Goal: Information Seeking & Learning: Learn about a topic

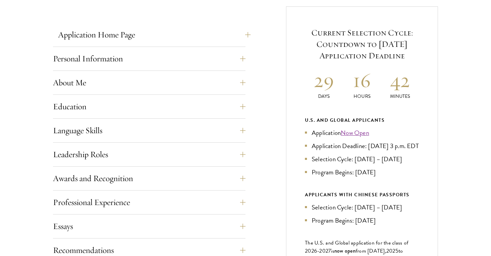
click at [243, 39] on button "Application Home Page" at bounding box center [154, 35] width 192 height 16
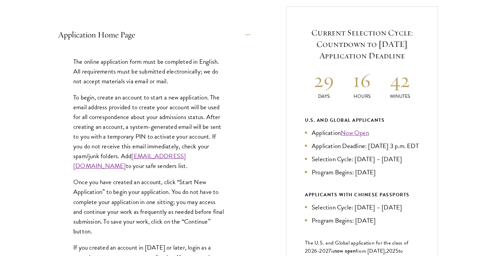
click at [243, 39] on button "Application Home Page" at bounding box center [154, 35] width 192 height 16
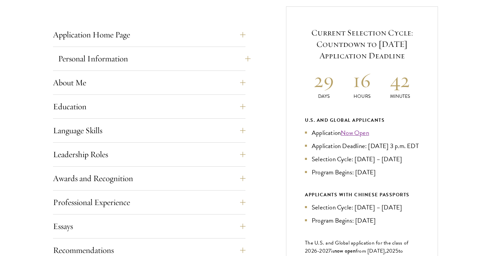
click at [241, 61] on button "Personal Information" at bounding box center [154, 59] width 192 height 16
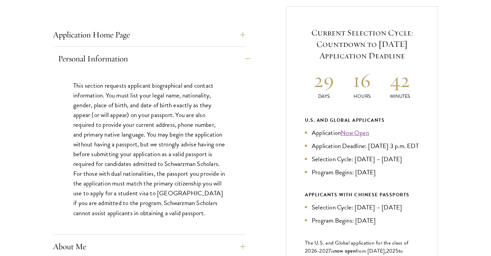
click at [135, 53] on button "Personal Information" at bounding box center [154, 59] width 192 height 16
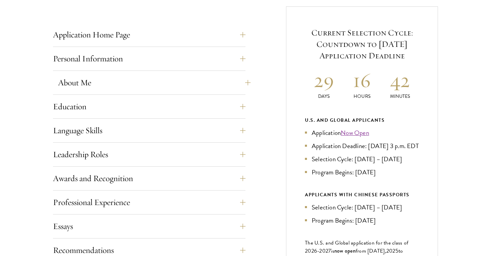
click at [221, 80] on button "About Me" at bounding box center [154, 83] width 192 height 16
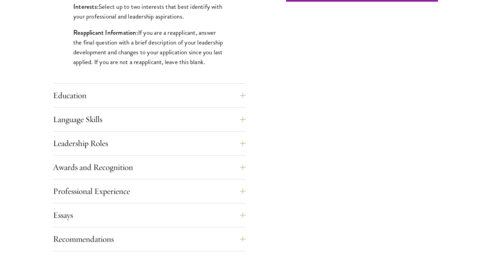
scroll to position [612, 0]
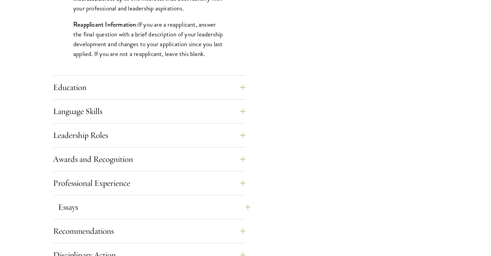
click at [241, 206] on button "Essays" at bounding box center [154, 207] width 192 height 16
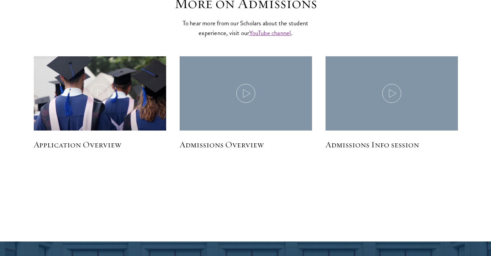
scroll to position [1177, 0]
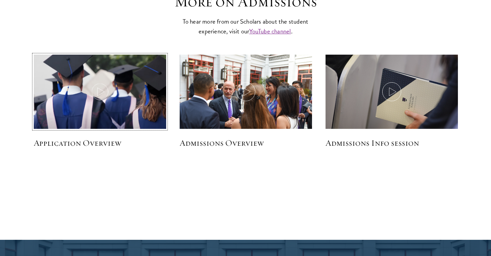
click at [127, 93] on img at bounding box center [100, 92] width 141 height 81
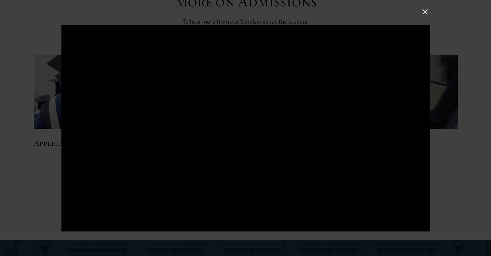
click at [427, 12] on button at bounding box center [424, 11] width 9 height 9
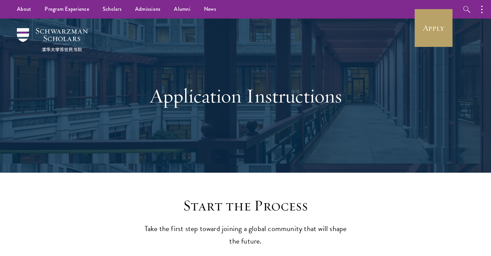
scroll to position [0, 0]
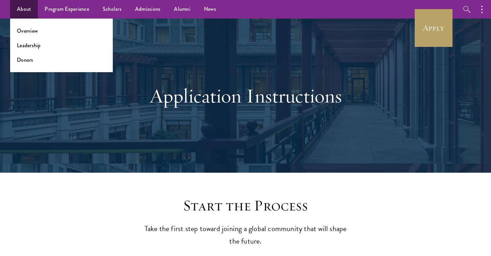
click at [24, 7] on link "About" at bounding box center [24, 9] width 28 height 19
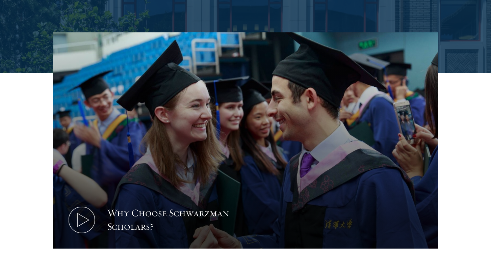
scroll to position [184, 0]
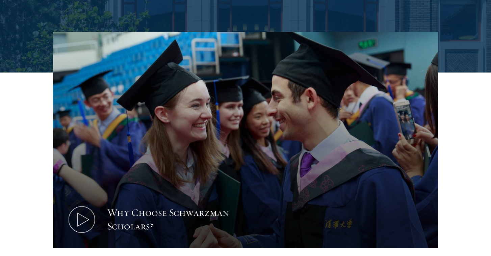
click at [75, 222] on icon at bounding box center [81, 219] width 30 height 30
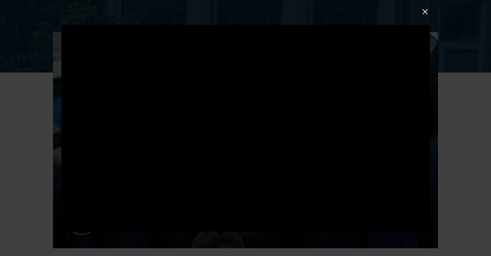
click at [462, 171] on div at bounding box center [245, 128] width 491 height 256
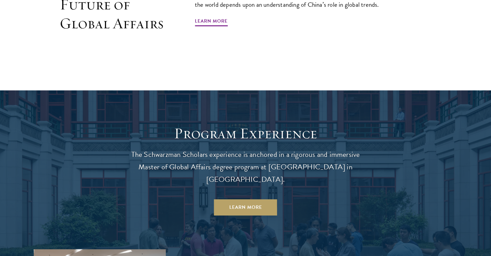
scroll to position [485, 0]
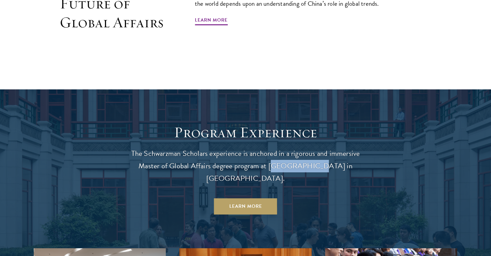
drag, startPoint x: 268, startPoint y: 166, endPoint x: 304, endPoint y: 161, distance: 36.4
click at [306, 163] on p "The Schwarzman Scholars experience is anchored in a rigorous and immersive Mast…" at bounding box center [245, 165] width 243 height 37
drag, startPoint x: 267, startPoint y: 164, endPoint x: 324, endPoint y: 160, distance: 57.2
click at [324, 160] on p "The Schwarzman Scholars experience is anchored in a rigorous and immersive Mast…" at bounding box center [245, 165] width 243 height 37
copy p "Tsinghua University"
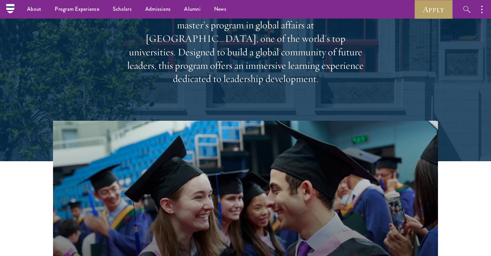
scroll to position [93, 0]
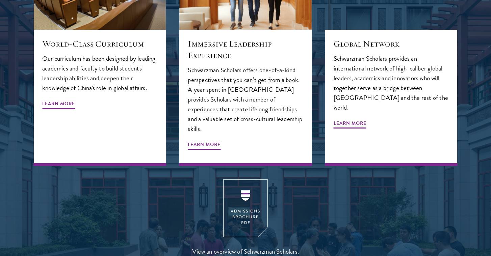
scroll to position [796, 0]
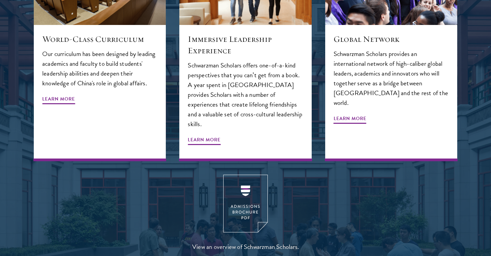
click at [247, 177] on img at bounding box center [245, 204] width 45 height 58
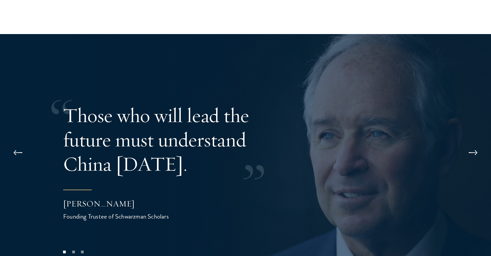
scroll to position [1294, 0]
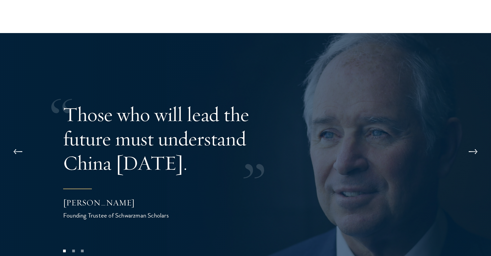
click at [459, 99] on div at bounding box center [245, 161] width 491 height 256
click at [472, 142] on button at bounding box center [473, 151] width 22 height 19
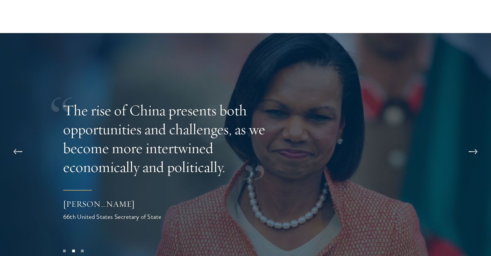
click at [472, 142] on button at bounding box center [473, 151] width 22 height 19
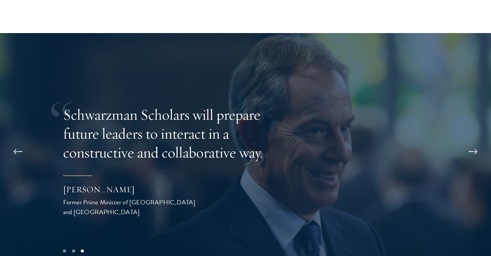
click at [476, 142] on button at bounding box center [473, 151] width 22 height 19
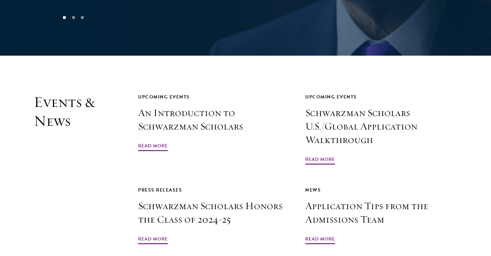
scroll to position [1530, 0]
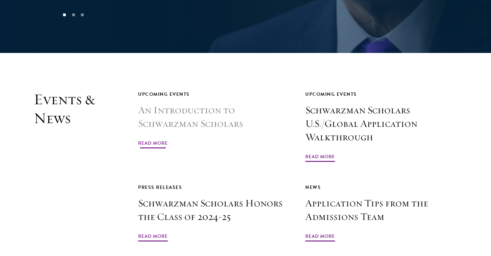
click at [156, 139] on span "Read More" at bounding box center [153, 144] width 30 height 10
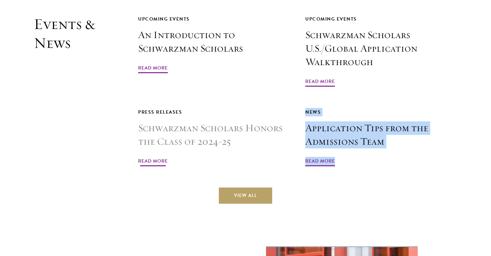
scroll to position [1662, 0]
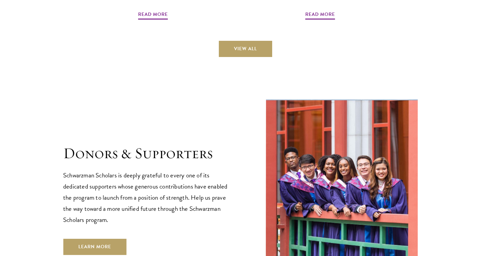
click at [21, 135] on section "Donors & Supporters Schwarzman Scholars is deeply grateful to every one of its …" at bounding box center [245, 199] width 491 height 204
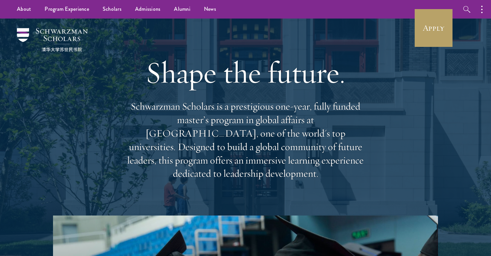
scroll to position [0, 0]
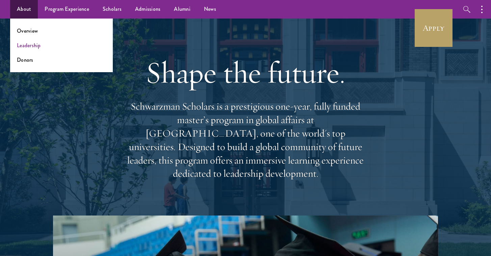
click at [34, 45] on link "Leadership" at bounding box center [29, 45] width 24 height 8
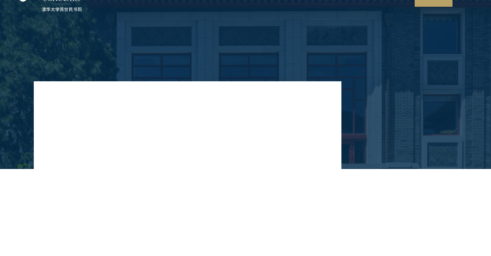
scroll to position [41, 0]
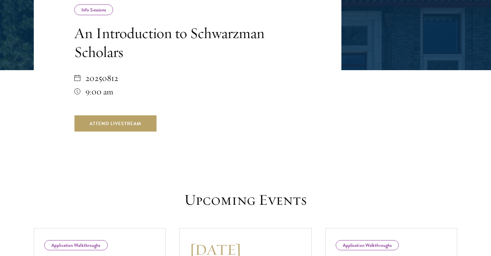
scroll to position [140, 0]
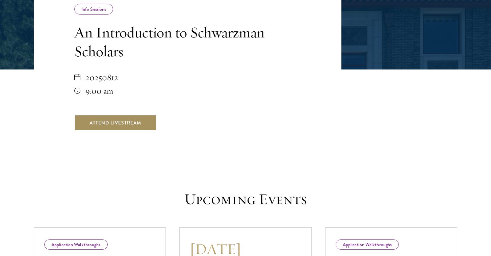
click at [123, 123] on link "Attend Livestream" at bounding box center [115, 123] width 82 height 16
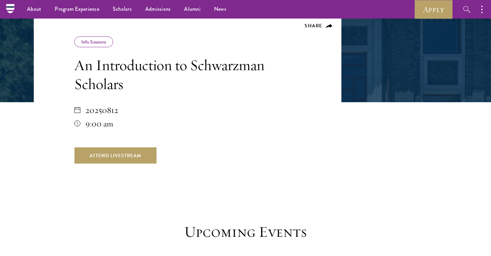
scroll to position [76, 0]
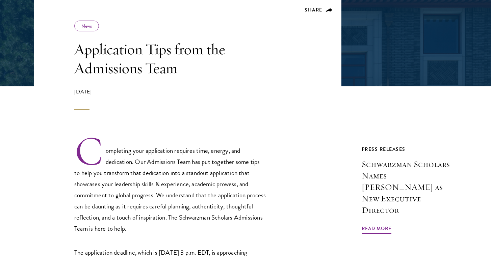
scroll to position [128, 0]
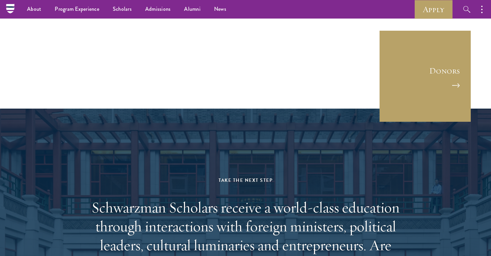
scroll to position [2167, 0]
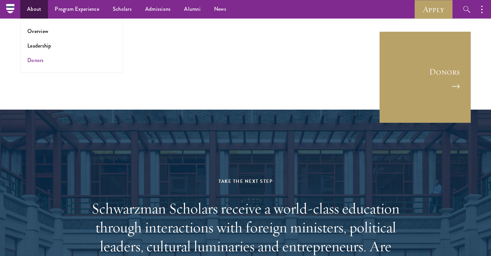
click at [35, 62] on link "Donors" at bounding box center [35, 60] width 17 height 8
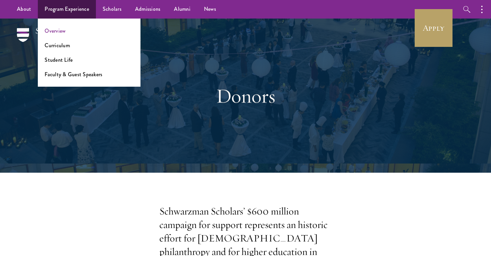
click at [58, 32] on link "Overview" at bounding box center [55, 31] width 21 height 8
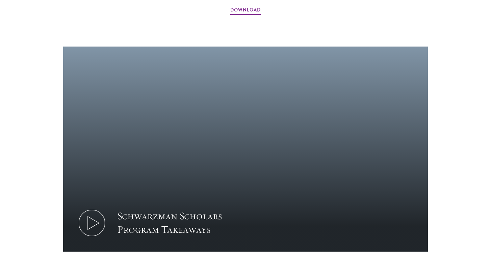
scroll to position [660, 0]
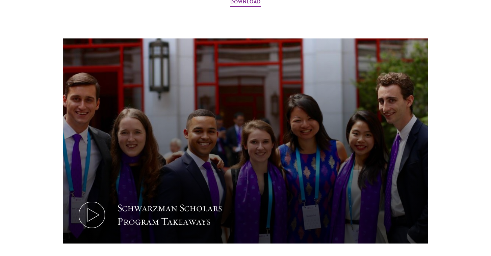
click at [179, 96] on button "Schwarzman Scholars Program Takeaways" at bounding box center [245, 140] width 364 height 205
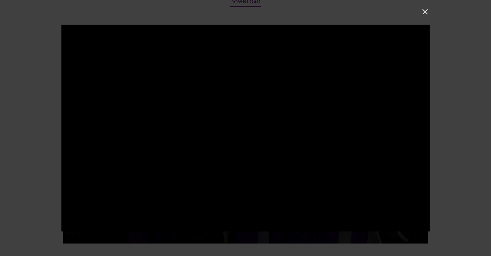
click at [28, 108] on div at bounding box center [245, 128] width 491 height 256
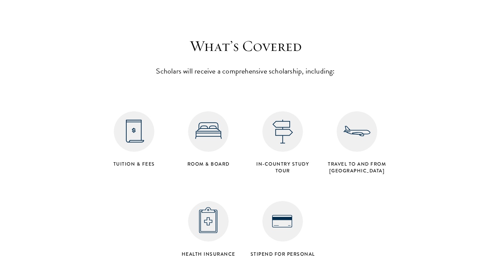
scroll to position [2678, 0]
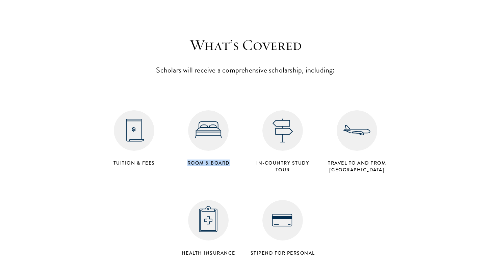
drag, startPoint x: 183, startPoint y: 133, endPoint x: 232, endPoint y: 134, distance: 49.3
click at [233, 160] on h4 "Room & Board" at bounding box center [207, 163] width 67 height 7
click at [426, 161] on section "What’s Covered Scholars will receive a comprehensive scholarship, including: Tu…" at bounding box center [245, 151] width 491 height 230
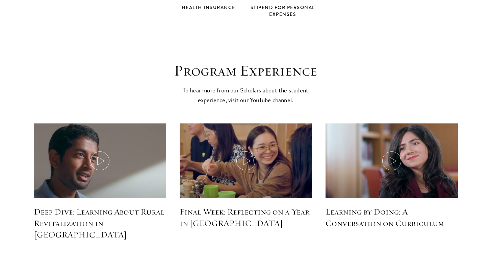
scroll to position [2935, 0]
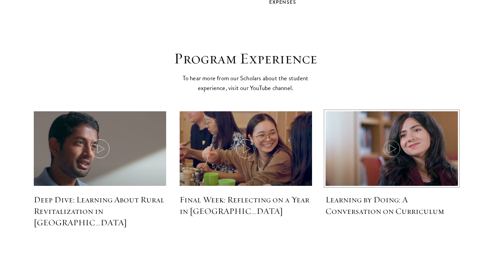
click at [391, 139] on icon at bounding box center [391, 148] width 19 height 19
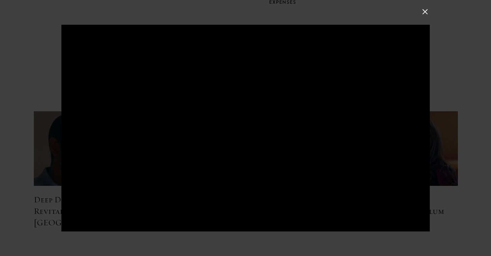
click at [451, 171] on div at bounding box center [245, 128] width 491 height 256
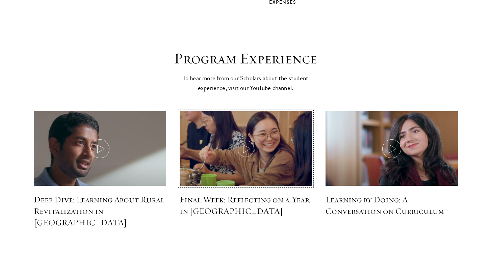
click at [245, 139] on icon at bounding box center [245, 148] width 19 height 19
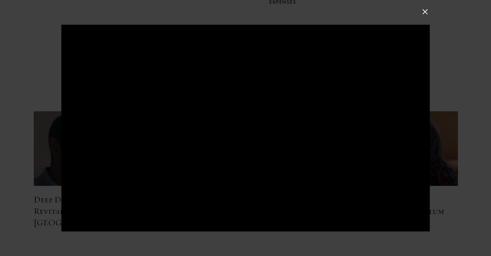
click at [463, 188] on div at bounding box center [245, 128] width 491 height 256
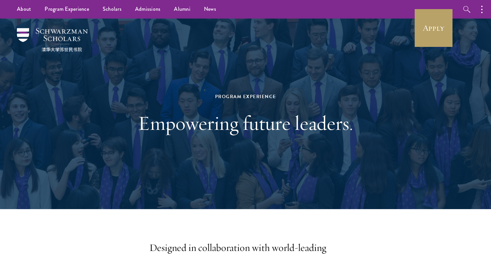
scroll to position [0, 0]
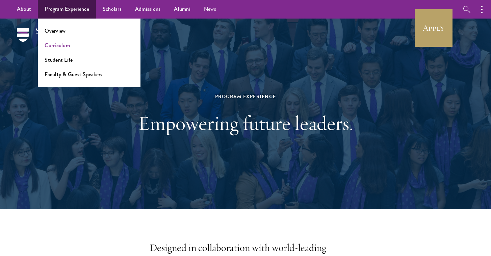
click at [63, 47] on link "Curriculum" at bounding box center [57, 45] width 25 height 8
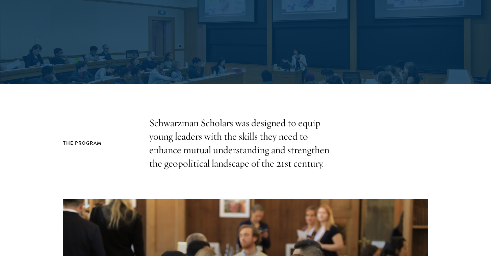
scroll to position [89, 0]
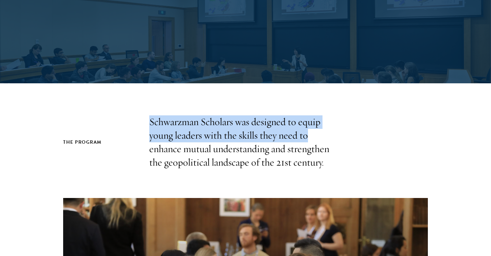
drag, startPoint x: 145, startPoint y: 115, endPoint x: 324, endPoint y: 133, distance: 180.0
click at [324, 133] on div "The Program Schwarzman Scholars was designed to equip young leaders with the sk…" at bounding box center [245, 142] width 364 height 54
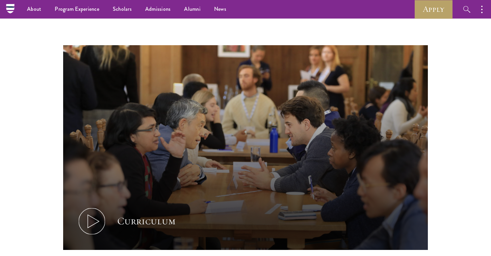
scroll to position [240, 0]
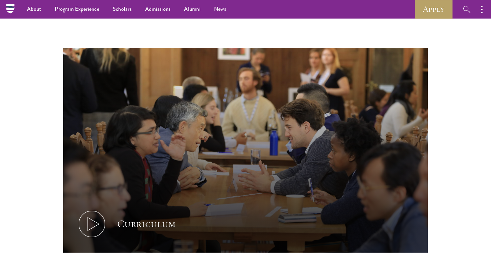
click at [197, 142] on button "Curriculum" at bounding box center [245, 150] width 364 height 205
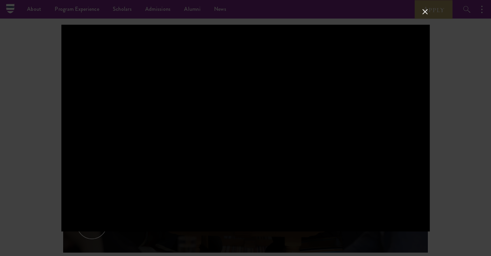
scroll to position [0, 0]
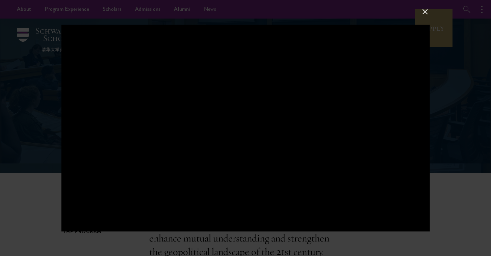
click at [453, 164] on div at bounding box center [245, 128] width 491 height 256
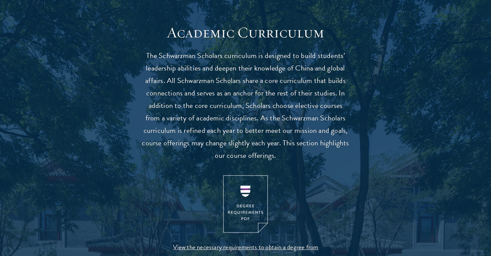
scroll to position [579, 0]
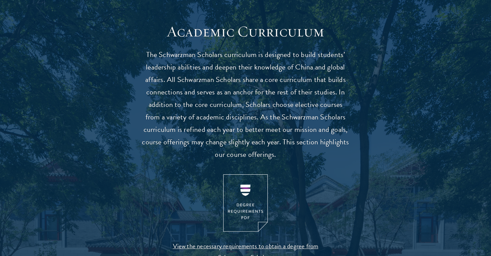
click at [251, 192] on img at bounding box center [245, 203] width 45 height 58
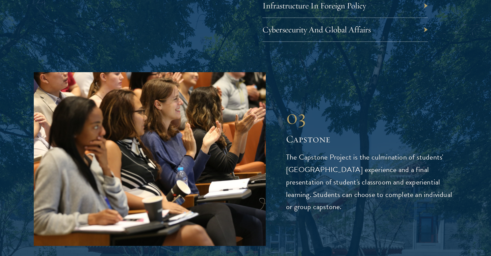
scroll to position [2267, 0]
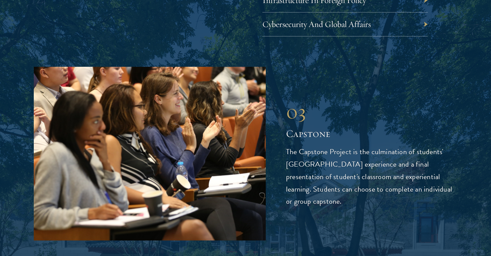
click at [275, 189] on div "03 Capstone 03 Capstone The Capstone Project is the culmination of students' Sc…" at bounding box center [245, 154] width 423 height 174
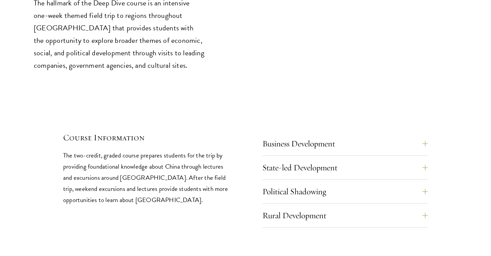
scroll to position [2797, 0]
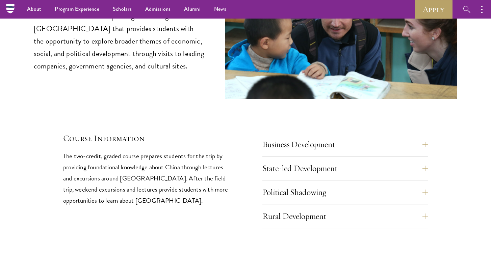
click at [427, 111] on div "01 Deep Dive in China 01 Deep Dive in China The hallmark of the Deep Dive cours…" at bounding box center [245, 76] width 423 height 303
click at [425, 136] on button "Business Development" at bounding box center [349, 144] width 165 height 16
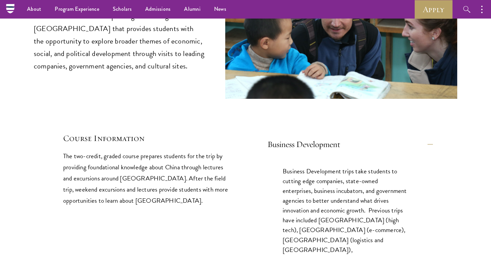
click at [425, 136] on button "Business Development" at bounding box center [349, 144] width 165 height 16
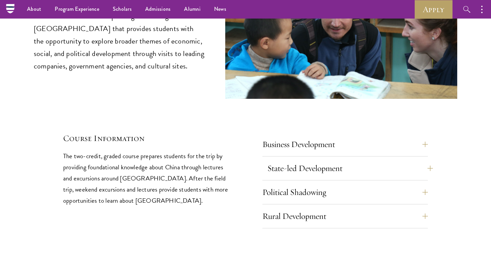
click at [423, 160] on button "State-led Development" at bounding box center [349, 168] width 165 height 16
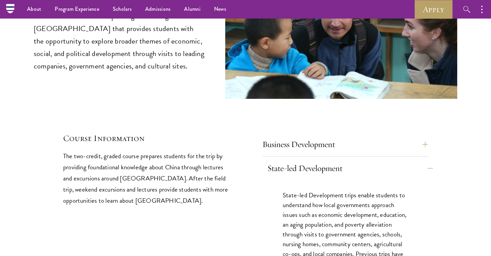
click at [423, 160] on button "State-led Development" at bounding box center [349, 168] width 165 height 16
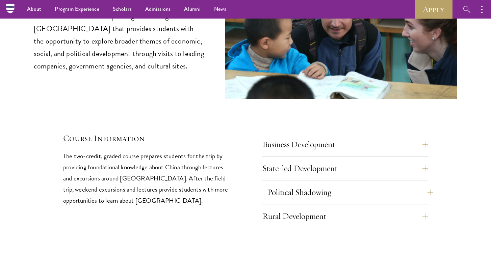
click at [421, 184] on button "Political Shadowing" at bounding box center [349, 192] width 165 height 16
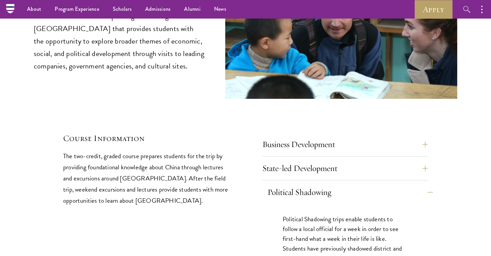
click at [421, 184] on button "Political Shadowing" at bounding box center [349, 192] width 165 height 16
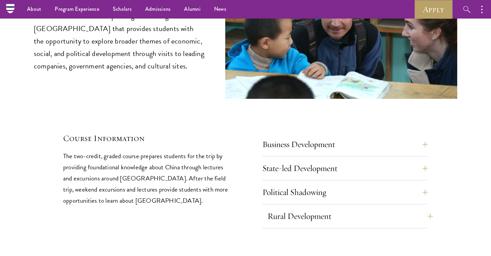
click at [419, 208] on button "Rural Development" at bounding box center [349, 216] width 165 height 16
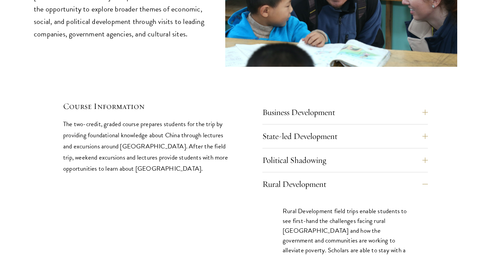
scroll to position [2831, 0]
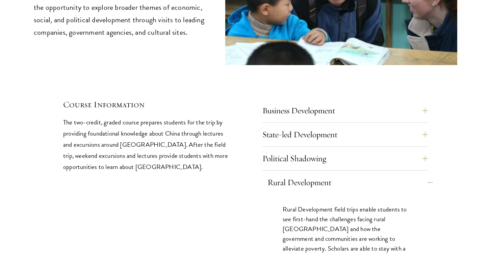
click at [423, 174] on button "Rural Development" at bounding box center [349, 182] width 165 height 16
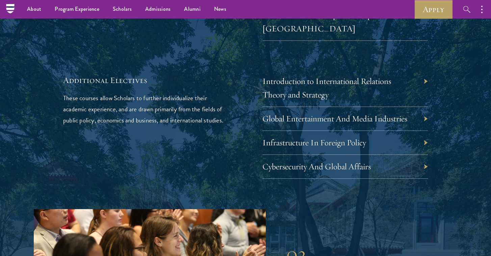
scroll to position [2075, 0]
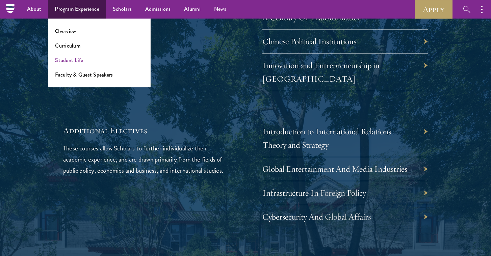
click at [70, 63] on link "Student Life" at bounding box center [69, 60] width 28 height 8
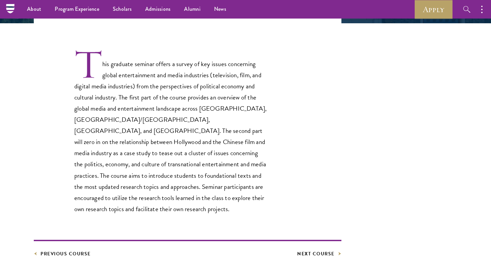
scroll to position [185, 0]
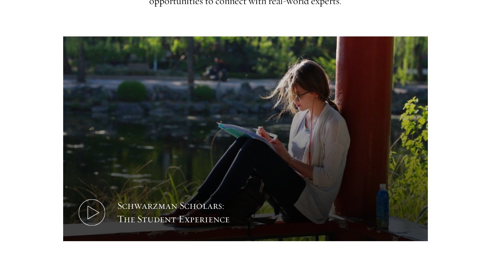
scroll to position [361, 0]
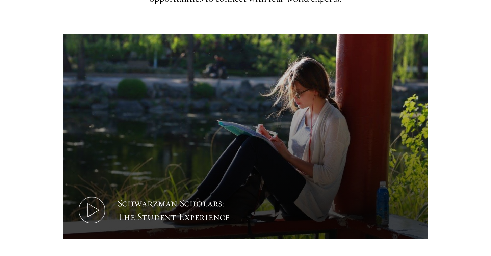
click at [246, 168] on button "Schwarzman Scholars: The Student Experience" at bounding box center [245, 136] width 364 height 205
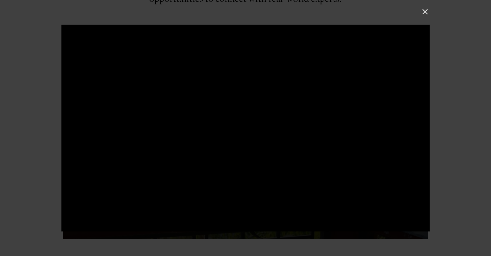
click at [47, 127] on div at bounding box center [245, 128] width 491 height 256
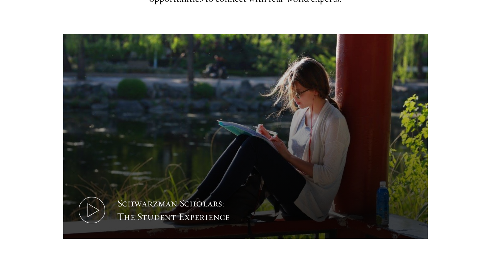
click at [197, 133] on button "Schwarzman Scholars: The Student Experience" at bounding box center [245, 136] width 364 height 205
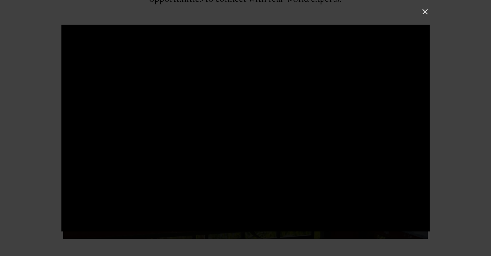
click at [213, 105] on div at bounding box center [245, 128] width 368 height 207
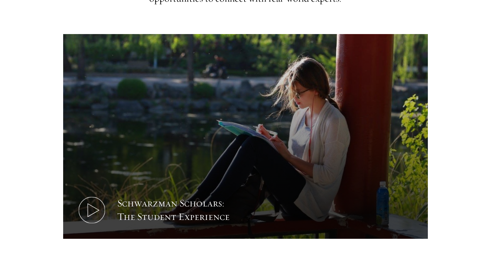
click at [178, 136] on button "Schwarzman Scholars: The Student Experience" at bounding box center [245, 136] width 364 height 205
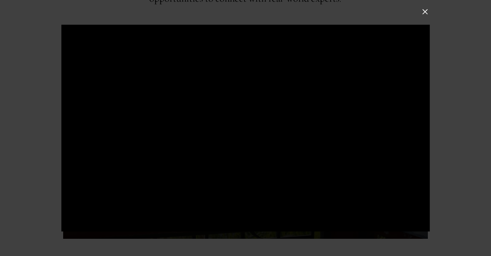
click at [48, 113] on div at bounding box center [245, 128] width 491 height 256
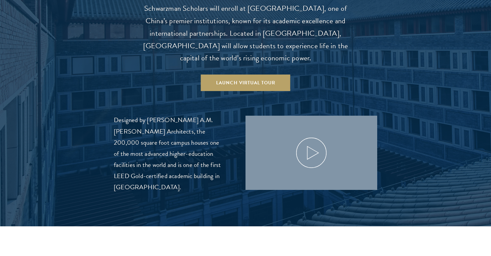
scroll to position [725, 0]
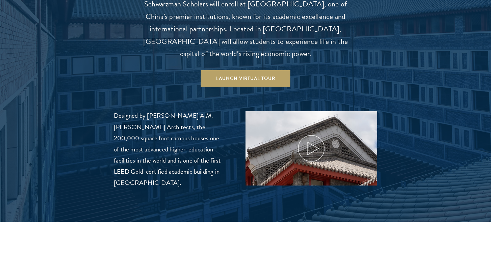
click at [310, 133] on icon at bounding box center [311, 148] width 30 height 30
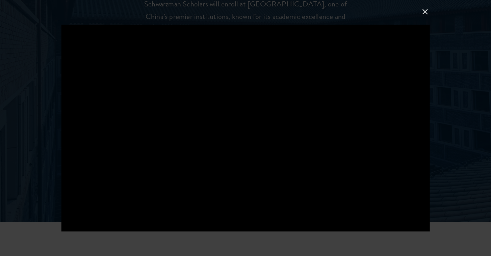
click at [24, 191] on div at bounding box center [245, 128] width 491 height 256
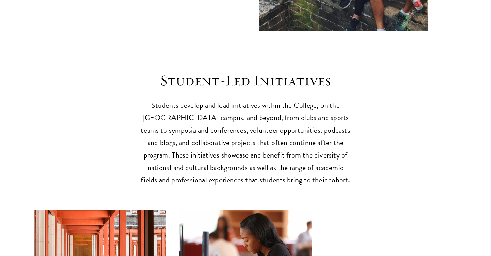
scroll to position [1567, 0]
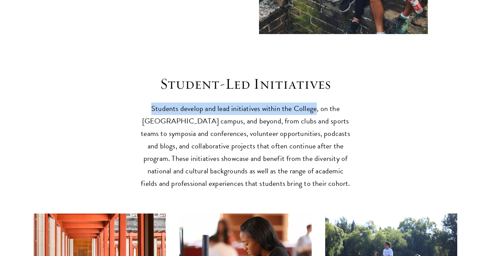
drag, startPoint x: 155, startPoint y: 84, endPoint x: 313, endPoint y: 81, distance: 158.2
click at [315, 103] on p "Students develop and lead initiatives within the College, on the Tsinghua campu…" at bounding box center [245, 146] width 209 height 87
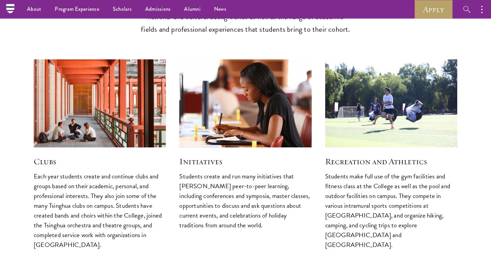
scroll to position [1721, 0]
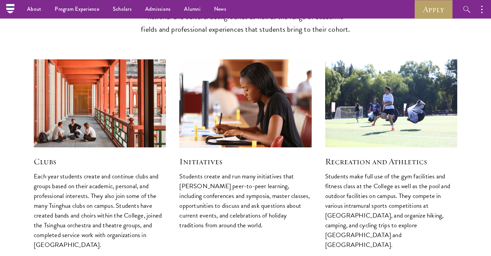
click at [387, 66] on img at bounding box center [390, 103] width 140 height 93
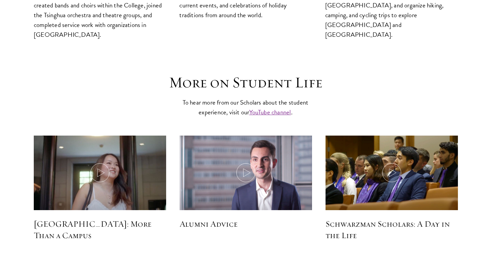
scroll to position [1936, 0]
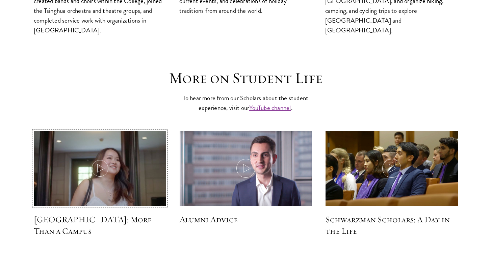
click at [100, 159] on icon at bounding box center [99, 168] width 19 height 19
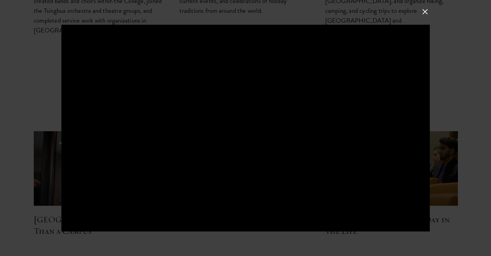
click at [32, 159] on div at bounding box center [245, 128] width 491 height 256
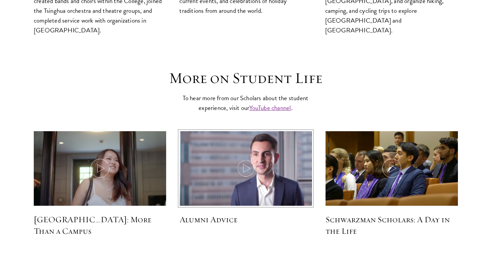
click at [238, 159] on icon at bounding box center [245, 168] width 19 height 19
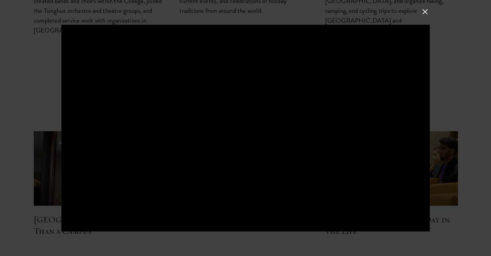
scroll to position [0, 0]
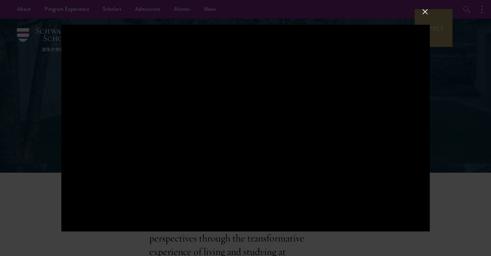
click at [462, 172] on div at bounding box center [245, 128] width 491 height 256
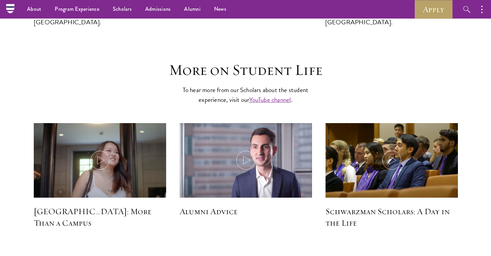
scroll to position [1943, 0]
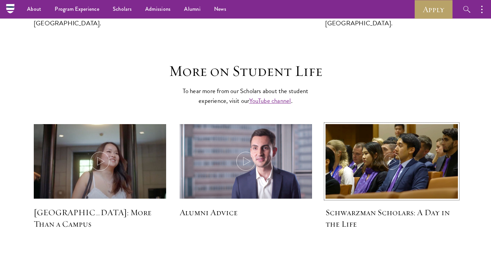
click at [404, 140] on img at bounding box center [391, 162] width 141 height 81
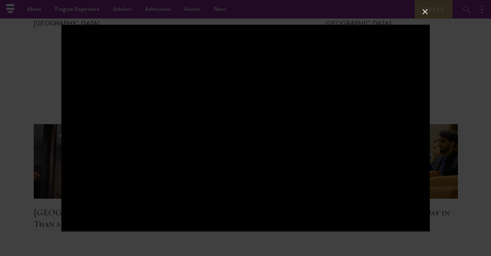
click at [460, 149] on div at bounding box center [245, 128] width 491 height 256
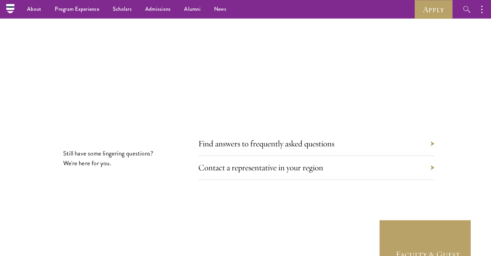
scroll to position [2161, 0]
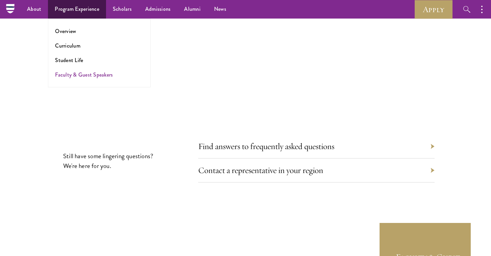
click at [86, 76] on link "Faculty & Guest Speakers" at bounding box center [84, 75] width 58 height 8
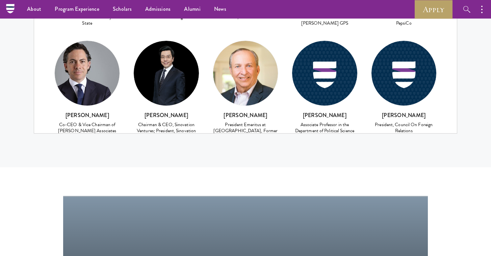
scroll to position [2980, 0]
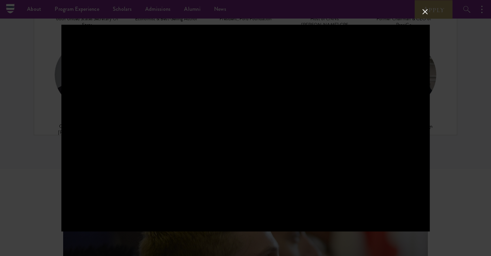
click at [455, 151] on div at bounding box center [245, 128] width 491 height 256
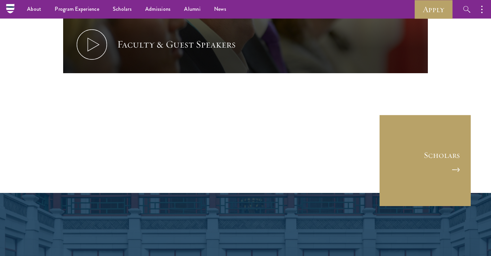
scroll to position [3303, 0]
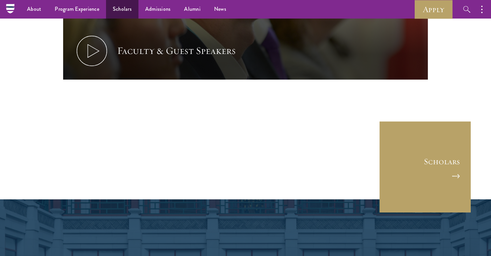
click at [115, 12] on link "Scholars" at bounding box center [122, 9] width 32 height 19
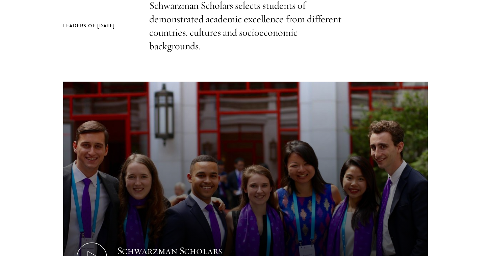
scroll to position [302, 0]
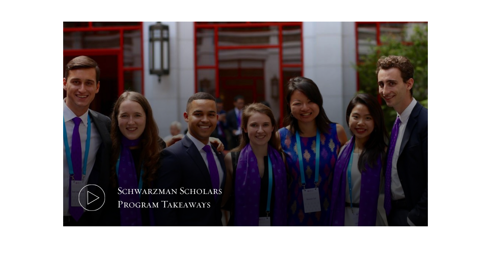
click at [220, 149] on button "Schwarzman Scholars Program Takeaways" at bounding box center [245, 124] width 364 height 205
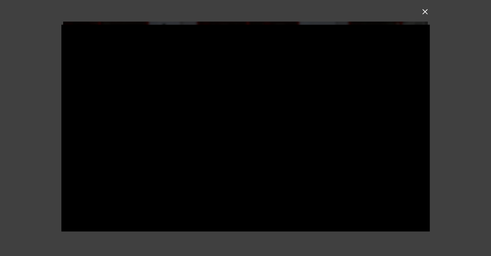
click at [46, 147] on div at bounding box center [245, 128] width 491 height 256
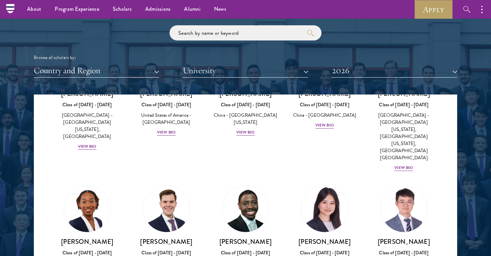
scroll to position [801, 0]
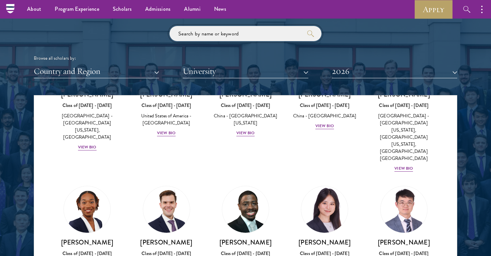
click at [231, 32] on input "search" at bounding box center [245, 33] width 152 height 15
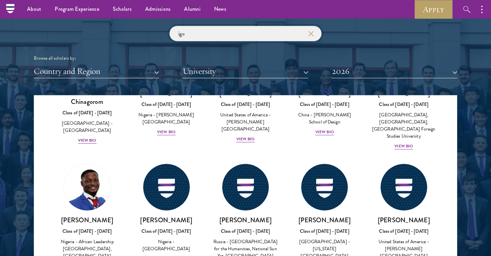
scroll to position [72, 0]
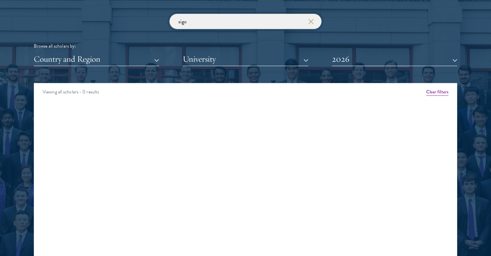
scroll to position [814, 0]
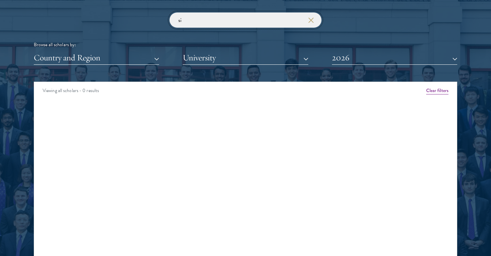
type input "s"
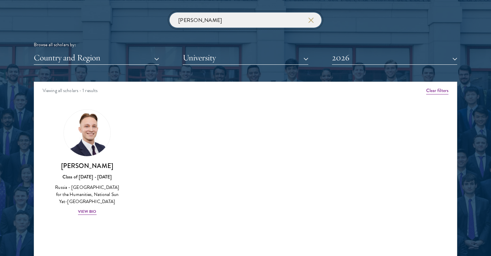
click button "submit" at bounding box center [0, 0] width 0 height 0
click at [175, 157] on div "Amber Class of 2025 - 2026 China - Peking University View Bio Cirenquji Class o…" at bounding box center [245, 168] width 422 height 135
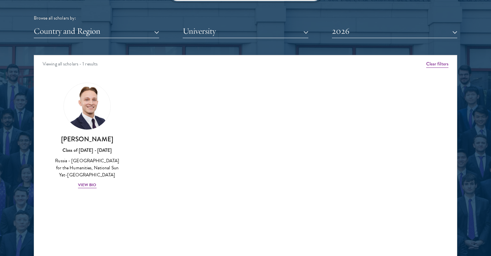
scroll to position [841, 0]
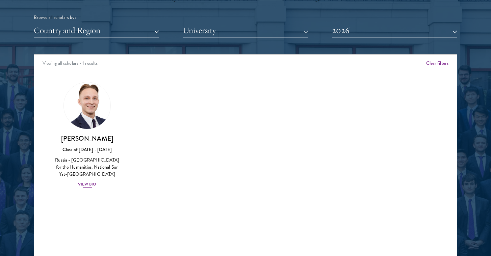
type input "Igor"
click at [90, 182] on div "View Bio" at bounding box center [87, 184] width 19 height 6
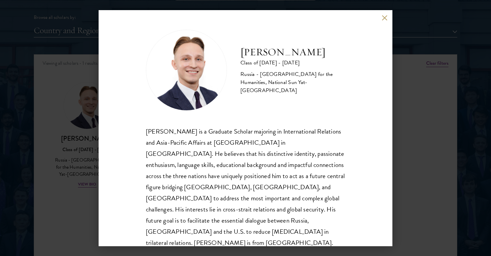
scroll to position [842, 0]
click at [62, 110] on div "Igor Sobolev Class of 2025 - 2026 Russia - Russian State University for the Hum…" at bounding box center [245, 128] width 491 height 256
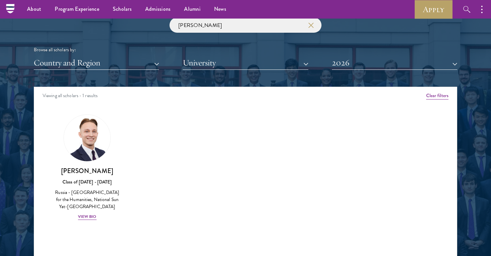
scroll to position [808, 0]
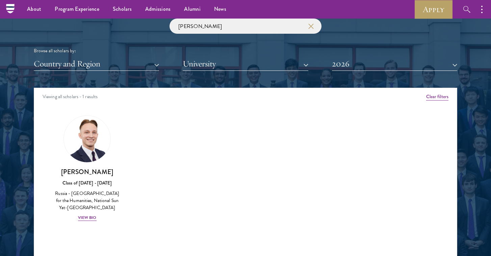
click at [311, 24] on use "button" at bounding box center [310, 25] width 9 height 9
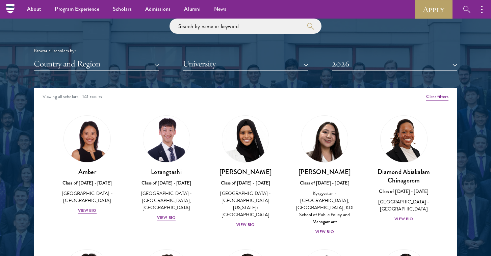
click at [158, 60] on button "Country and Region" at bounding box center [96, 64] width 125 height 14
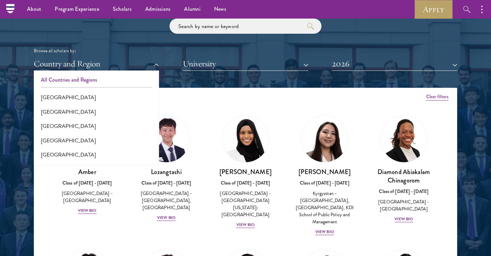
click at [109, 77] on button "All Countries and Regions" at bounding box center [96, 80] width 121 height 14
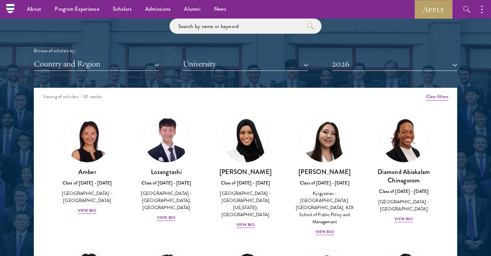
click at [147, 63] on button "Country and Region" at bounding box center [96, 64] width 125 height 14
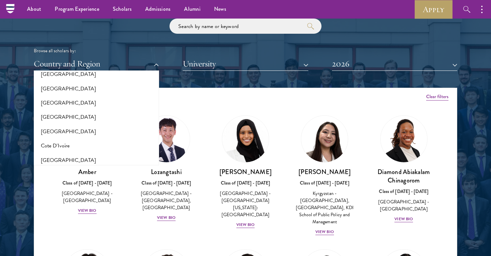
scroll to position [233, 0]
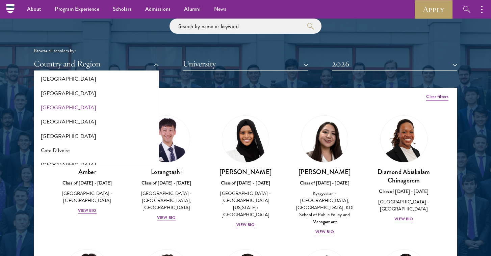
click at [48, 102] on button "[GEOGRAPHIC_DATA]" at bounding box center [96, 108] width 121 height 14
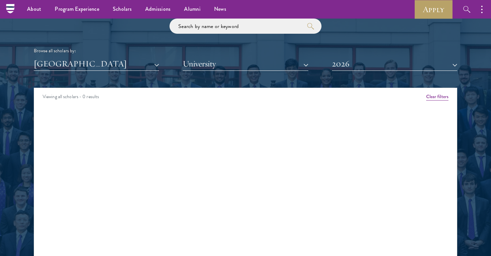
click at [343, 57] on button "2026" at bounding box center [394, 64] width 125 height 14
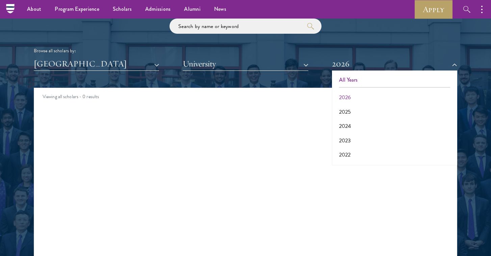
click at [353, 77] on button "All Years" at bounding box center [394, 80] width 121 height 14
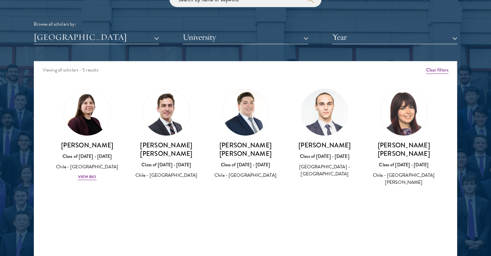
scroll to position [835, 0]
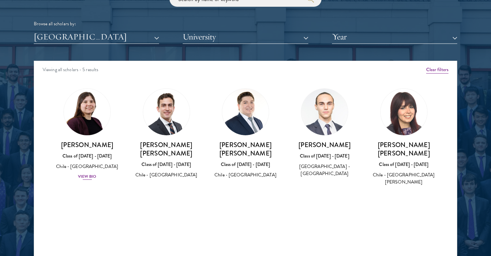
click at [91, 176] on div "View Bio" at bounding box center [87, 176] width 19 height 6
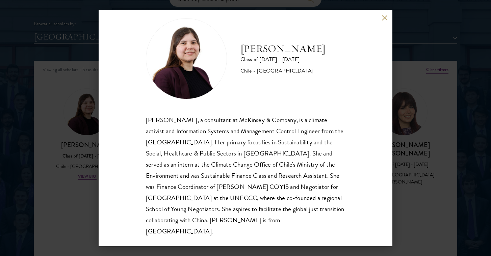
scroll to position [12, 0]
click at [76, 185] on div "Bernardita Castillo Class of 2024 - 2025 Chile - Universidad de Chile Bernardit…" at bounding box center [245, 128] width 491 height 256
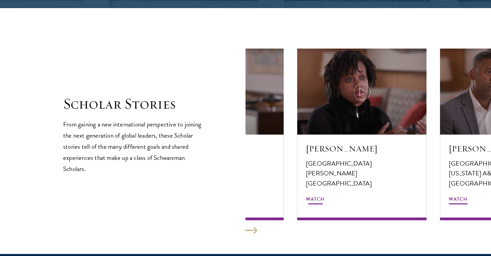
scroll to position [1123, 0]
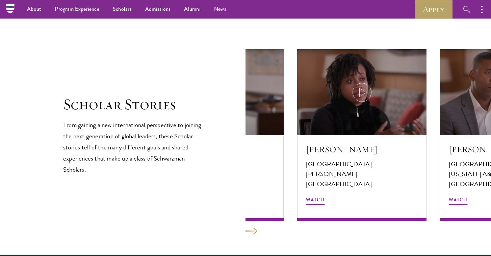
click at [253, 229] on button at bounding box center [251, 231] width 12 height 7
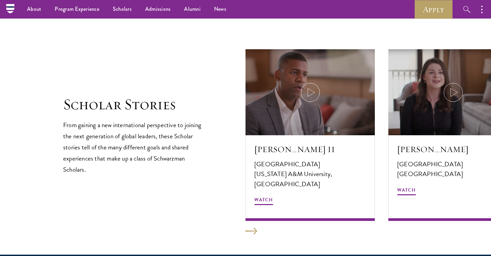
click at [253, 230] on button at bounding box center [251, 231] width 12 height 7
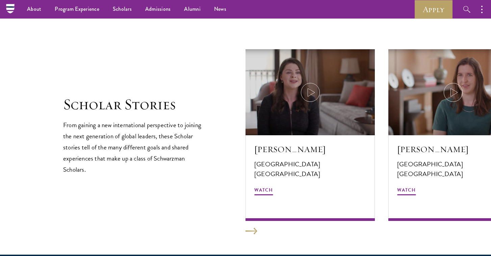
click at [254, 230] on button at bounding box center [251, 231] width 12 height 7
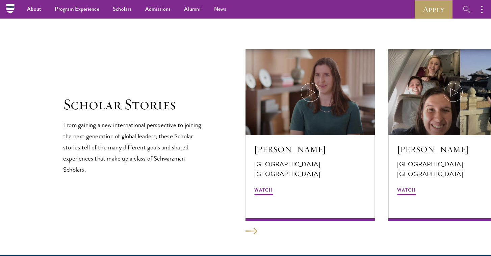
click at [254, 231] on button at bounding box center [251, 231] width 12 height 7
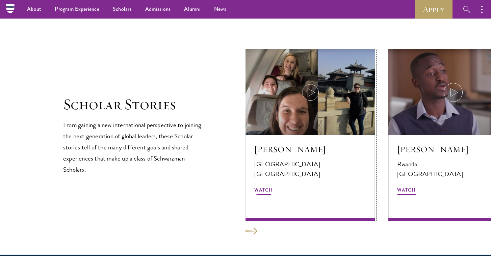
click at [309, 98] on icon at bounding box center [310, 92] width 19 height 19
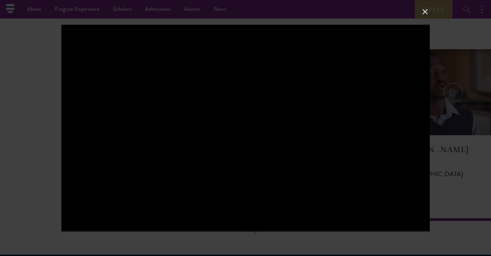
click at [37, 139] on div at bounding box center [245, 128] width 491 height 256
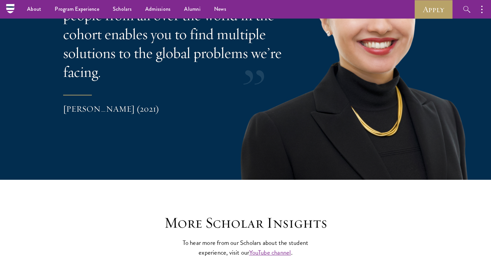
scroll to position [1434, 0]
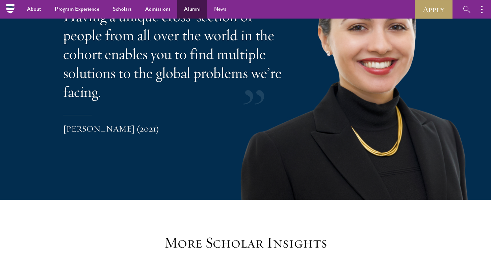
click at [191, 6] on link "Alumni" at bounding box center [192, 9] width 30 height 19
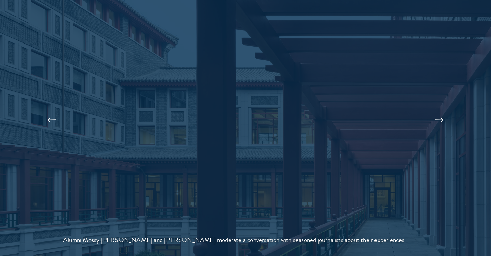
scroll to position [1449, 0]
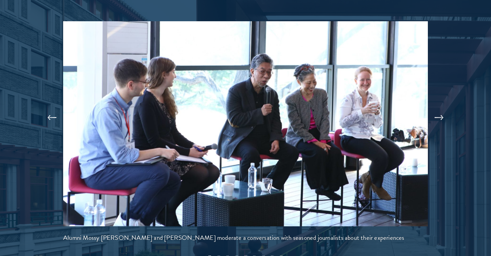
click at [441, 108] on button at bounding box center [438, 117] width 22 height 19
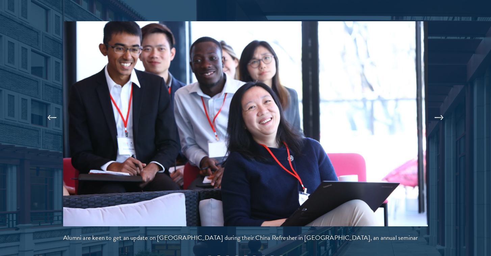
click at [441, 108] on button at bounding box center [438, 117] width 22 height 19
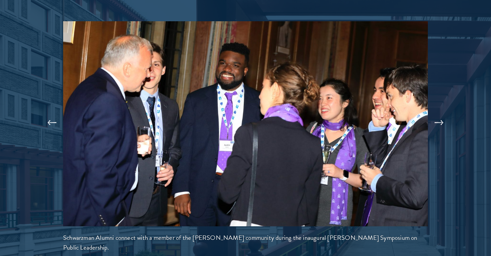
click at [441, 113] on button at bounding box center [438, 122] width 22 height 19
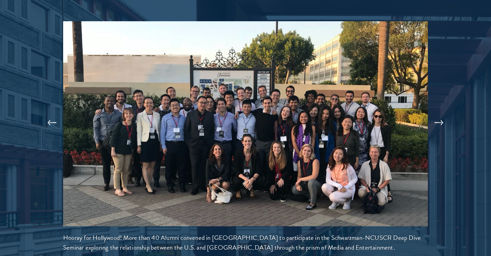
click at [440, 113] on button at bounding box center [438, 122] width 22 height 19
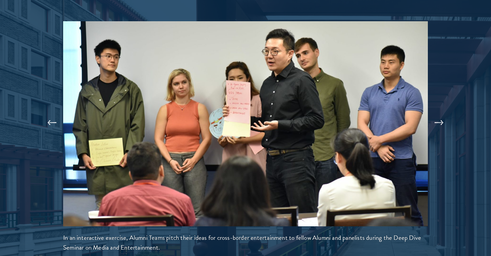
click at [440, 113] on button at bounding box center [438, 122] width 22 height 19
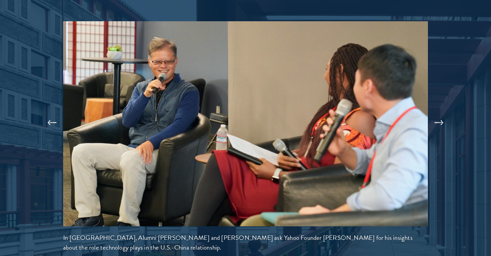
click at [440, 113] on button at bounding box center [438, 122] width 22 height 19
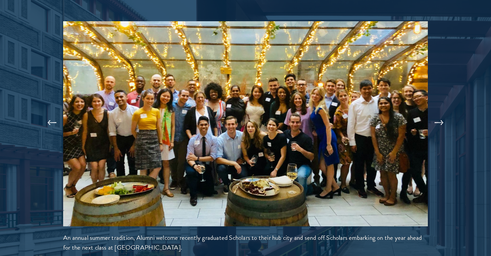
click at [440, 113] on button at bounding box center [438, 122] width 22 height 19
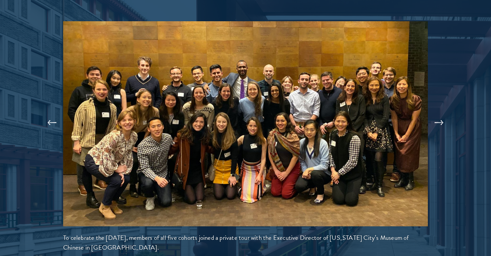
click at [440, 113] on button at bounding box center [438, 122] width 22 height 19
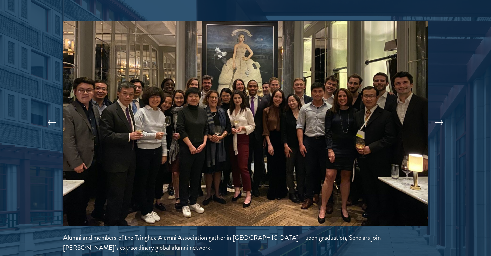
click at [440, 113] on button at bounding box center [438, 122] width 22 height 19
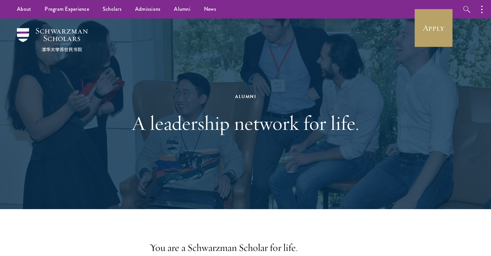
scroll to position [0, 0]
click at [214, 9] on link "News" at bounding box center [210, 9] width 26 height 19
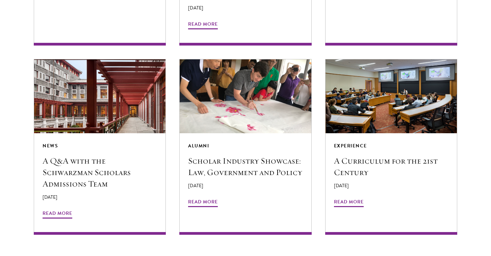
scroll to position [1232, 0]
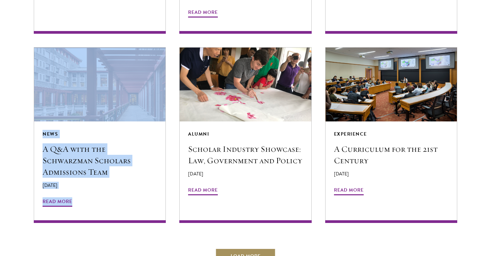
click at [246, 248] on button "Load More" at bounding box center [245, 256] width 60 height 16
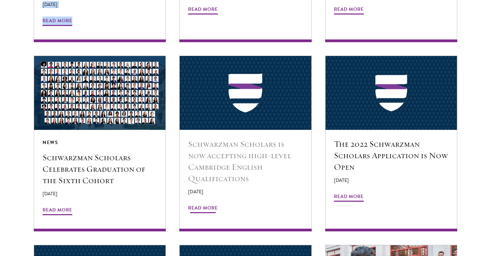
scroll to position [1415, 0]
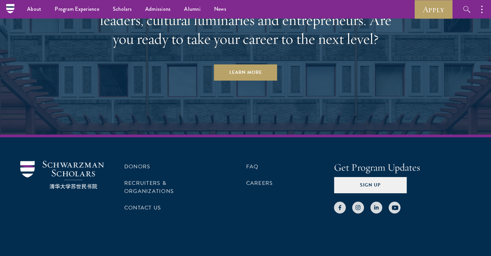
scroll to position [2106, 0]
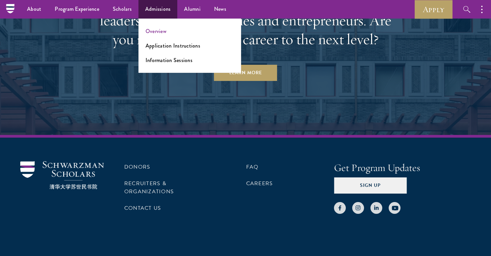
click at [159, 31] on link "Overview" at bounding box center [155, 31] width 21 height 8
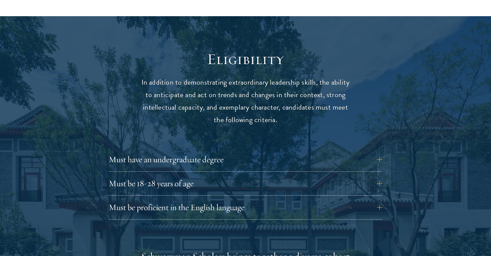
scroll to position [853, 0]
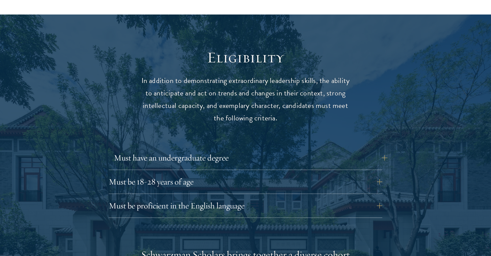
click at [382, 150] on button "Must have an undergraduate degree" at bounding box center [250, 158] width 273 height 16
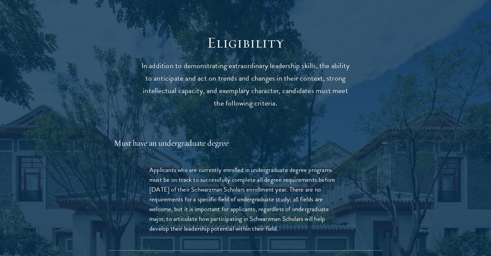
scroll to position [870, 0]
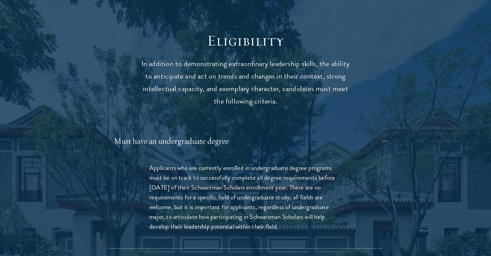
click at [378, 133] on button "Must have an undergraduate degree" at bounding box center [250, 141] width 273 height 16
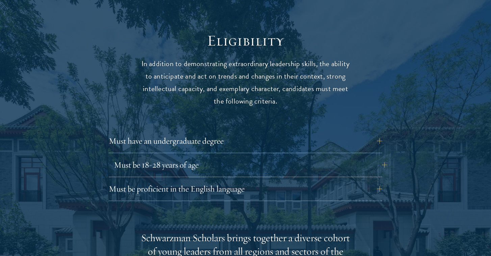
click at [376, 157] on button "Must be 18-28 years of age" at bounding box center [250, 165] width 273 height 16
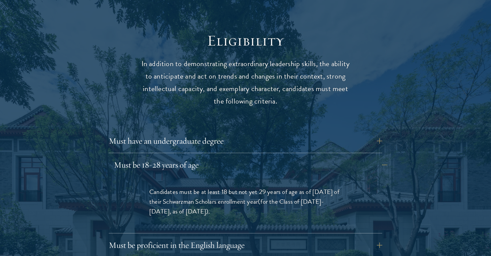
click at [382, 157] on button "Must be 18-28 years of age" at bounding box center [250, 165] width 273 height 16
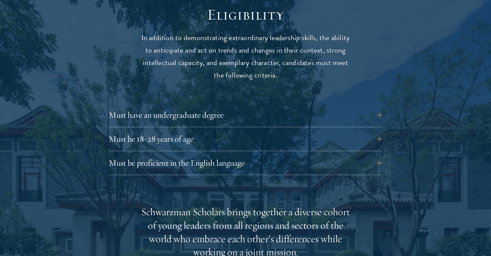
scroll to position [896, 0]
click at [383, 147] on div "Eligibility In addition to demonstrating extraordinary leadership skills, the a…" at bounding box center [245, 249] width 364 height 488
click at [376, 154] on button "Must be proficient in the English language" at bounding box center [250, 162] width 273 height 16
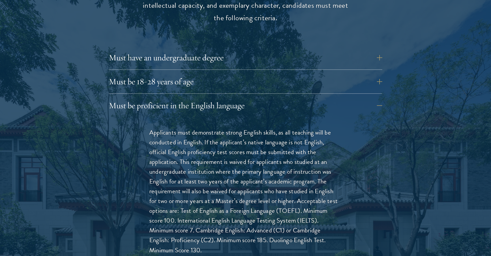
scroll to position [954, 0]
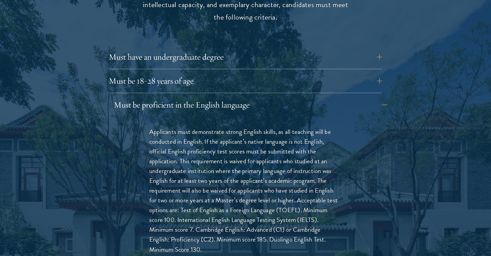
click at [379, 97] on button "Must be proficient in the English language" at bounding box center [250, 105] width 273 height 16
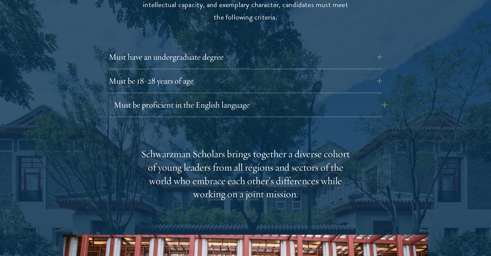
click at [377, 97] on button "Must be proficient in the English language" at bounding box center [250, 105] width 273 height 16
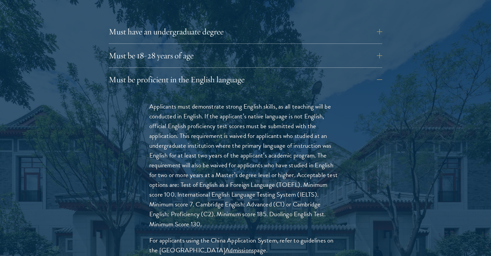
scroll to position [996, 0]
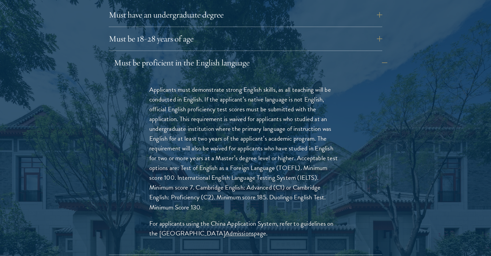
click at [375, 55] on button "Must be proficient in the English language" at bounding box center [250, 63] width 273 height 16
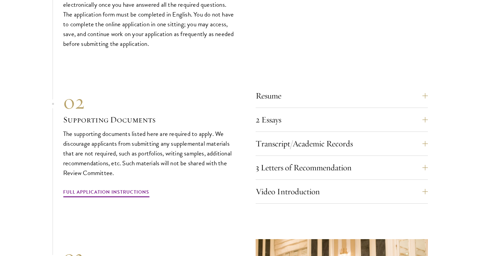
scroll to position [2272, 0]
click at [301, 135] on button "Transcript/Academic Records" at bounding box center [346, 143] width 172 height 16
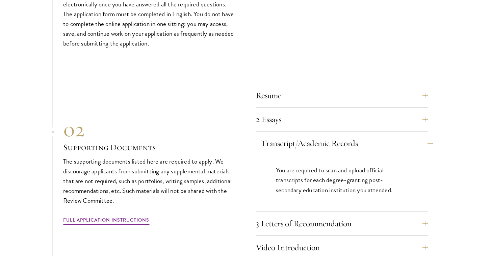
click at [301, 135] on button "Transcript/Academic Records" at bounding box center [346, 143] width 172 height 16
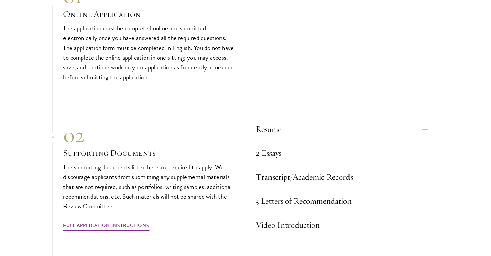
scroll to position [2242, 0]
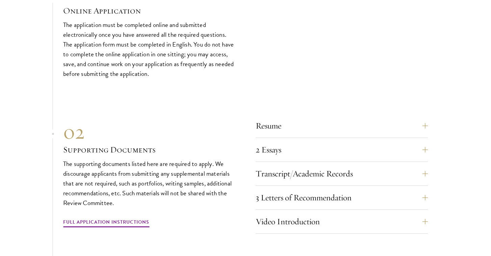
click at [296, 122] on div "Resume A current version of your resume or CV (maximum 2 pages)." at bounding box center [341, 128] width 172 height 20
click at [298, 118] on button "Resume" at bounding box center [346, 126] width 172 height 16
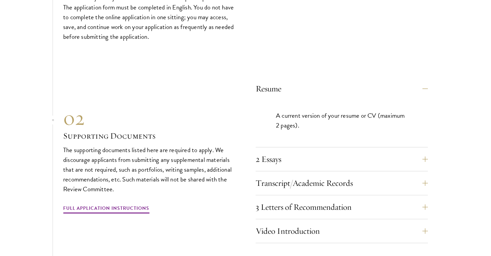
scroll to position [2281, 0]
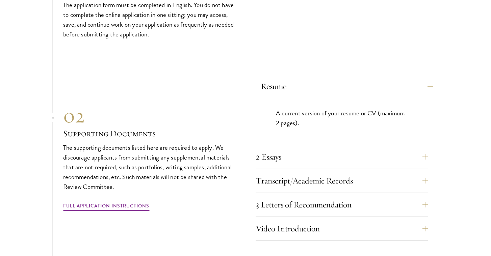
click at [328, 78] on button "Resume" at bounding box center [346, 86] width 172 height 16
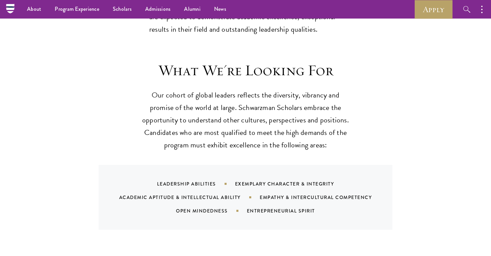
scroll to position [604, 0]
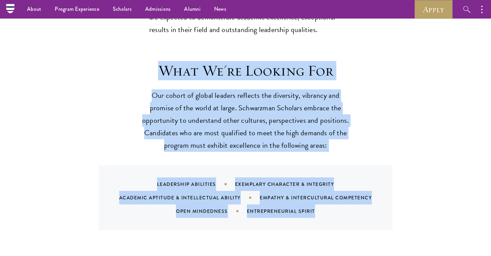
drag, startPoint x: 162, startPoint y: 50, endPoint x: 324, endPoint y: 199, distance: 220.4
click at [324, 199] on div "What We're Looking For Our cohort of global leaders reflects the diversity, vib…" at bounding box center [245, 145] width 364 height 169
copy div "What We're Looking For Our cohort of global leaders reflects the diversity, vib…"
click at [115, 61] on div "What We're Looking For Our cohort of global leaders reflects the diversity, vib…" at bounding box center [245, 145] width 364 height 169
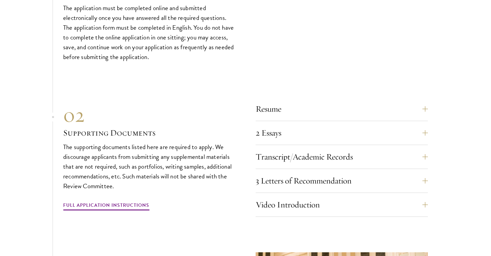
scroll to position [2262, 0]
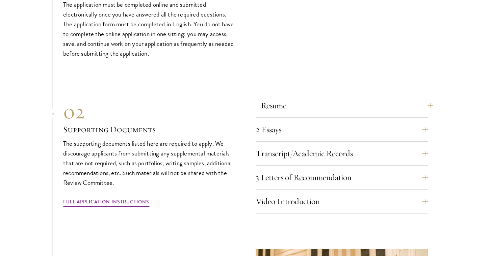
click at [425, 97] on button "Resume" at bounding box center [346, 105] width 172 height 16
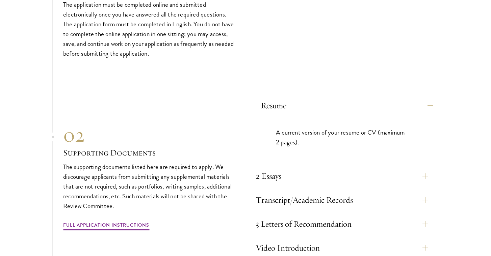
click at [423, 97] on button "Resume" at bounding box center [346, 105] width 172 height 16
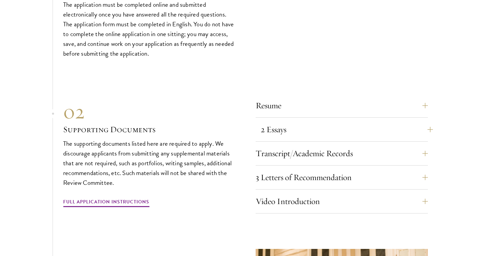
click at [424, 121] on button "2 Essays" at bounding box center [346, 129] width 172 height 16
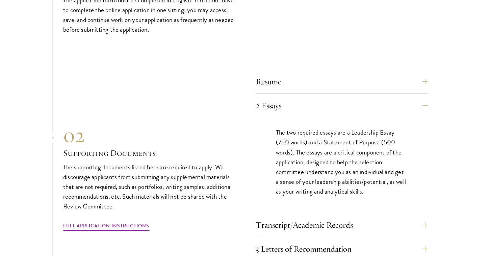
scroll to position [2287, 0]
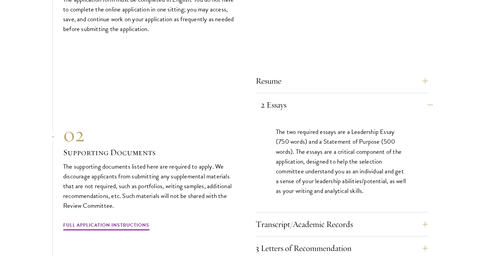
click at [423, 97] on button "2 Essays" at bounding box center [346, 105] width 172 height 16
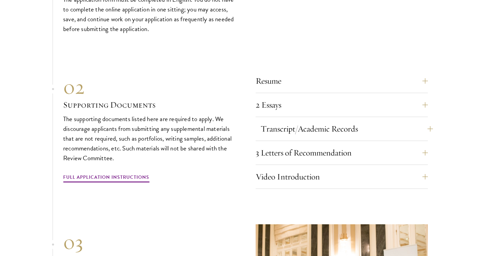
click at [423, 121] on button "Transcript/Academic Records" at bounding box center [346, 129] width 172 height 16
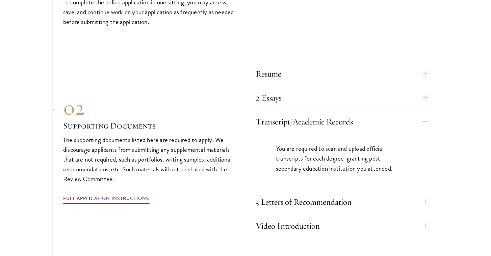
scroll to position [2296, 0]
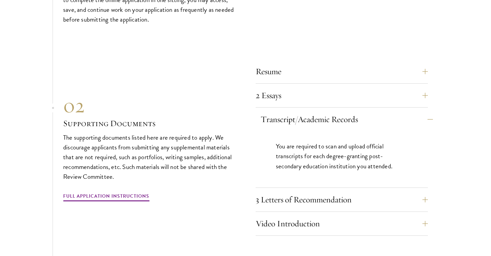
click at [426, 111] on button "Transcript/Academic Records" at bounding box center [346, 119] width 172 height 16
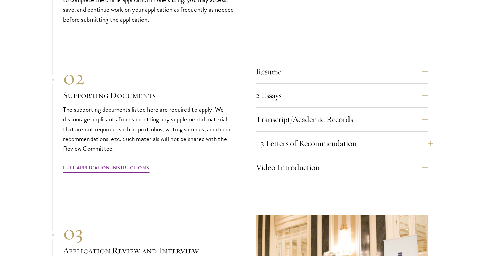
click at [426, 135] on button "3 Letters of Recommendation" at bounding box center [346, 143] width 172 height 16
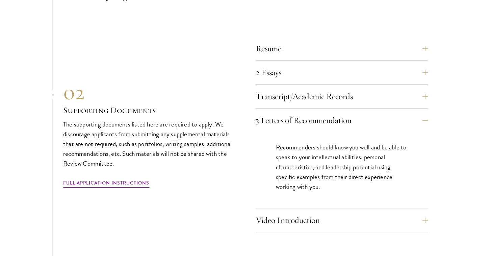
scroll to position [2321, 0]
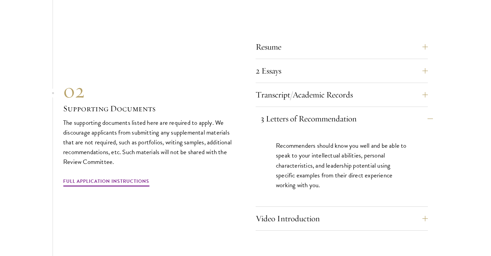
click at [425, 111] on button "3 Letters of Recommendation" at bounding box center [346, 119] width 172 height 16
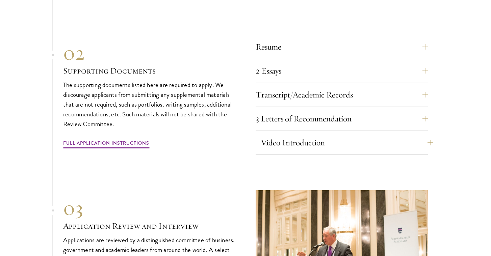
click at [423, 135] on button "Video Introduction" at bounding box center [346, 143] width 172 height 16
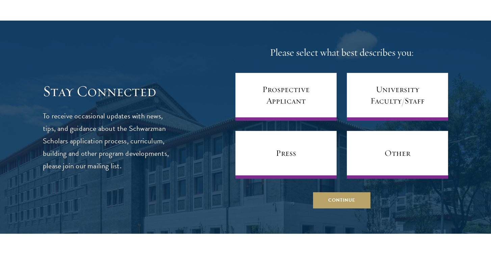
scroll to position [2891, 0]
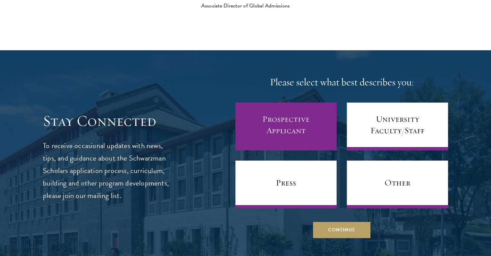
click at [283, 103] on link "Prospective Applicant" at bounding box center [285, 127] width 101 height 48
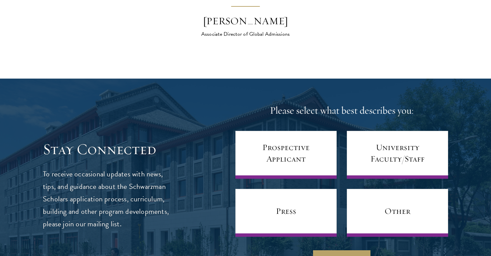
scroll to position [2865, 0]
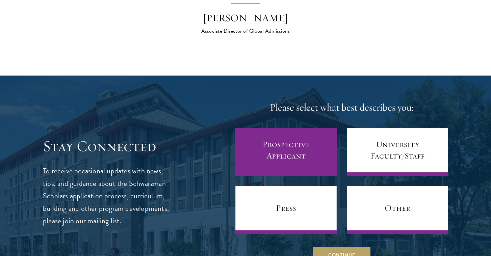
click at [283, 135] on link "Prospective Applicant" at bounding box center [285, 152] width 101 height 48
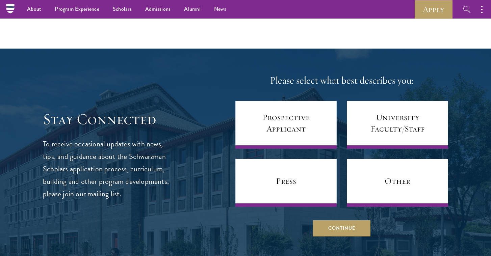
scroll to position [2892, 0]
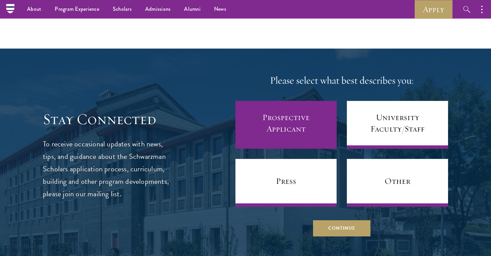
click at [278, 113] on link "Prospective Applicant" at bounding box center [285, 125] width 101 height 48
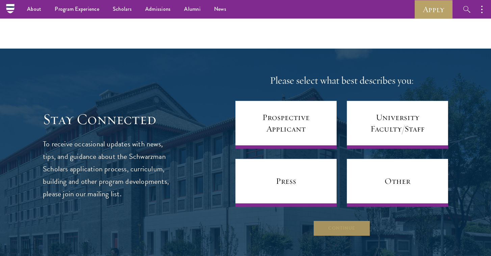
click at [360, 220] on button "Continue" at bounding box center [341, 228] width 57 height 16
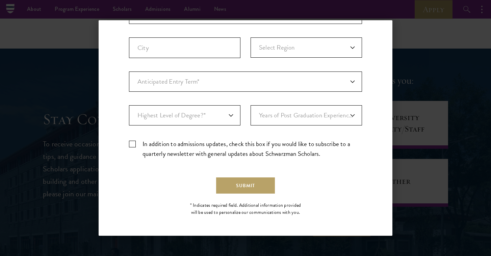
click at [468, 165] on div "Back Stay Connected Please select what best describes you: Prospective Applican…" at bounding box center [245, 128] width 491 height 216
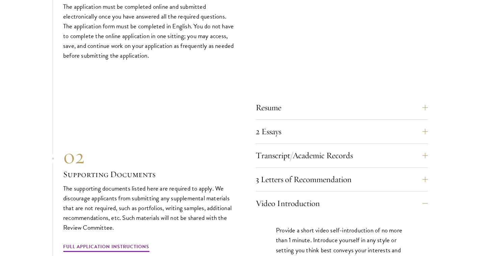
scroll to position [2313, 0]
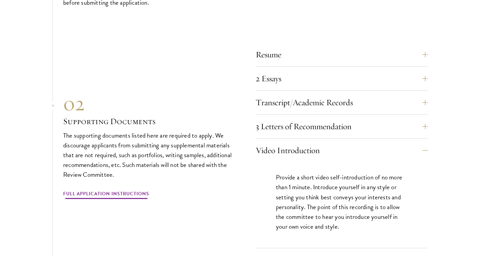
click at [133, 190] on link "Full Application Instructions" at bounding box center [106, 195] width 86 height 10
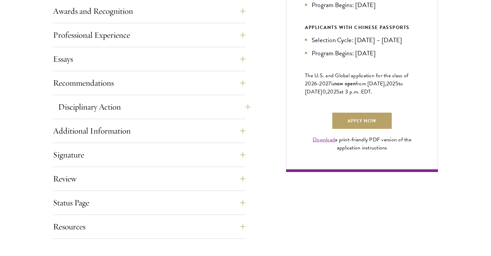
scroll to position [442, 0]
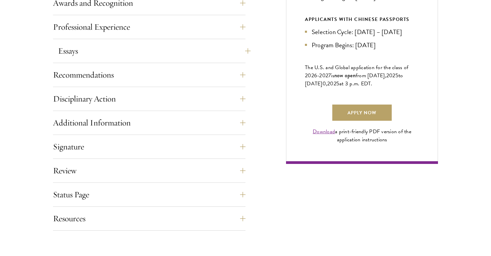
click at [243, 51] on button "Essays" at bounding box center [154, 51] width 192 height 16
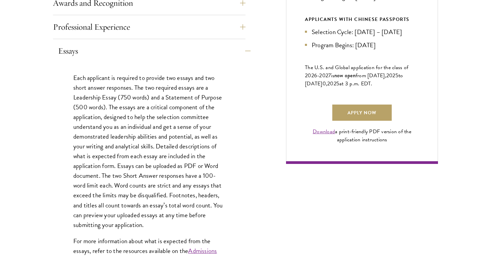
click at [243, 51] on button "Essays" at bounding box center [154, 51] width 192 height 16
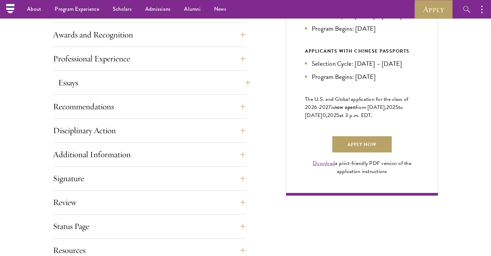
scroll to position [404, 0]
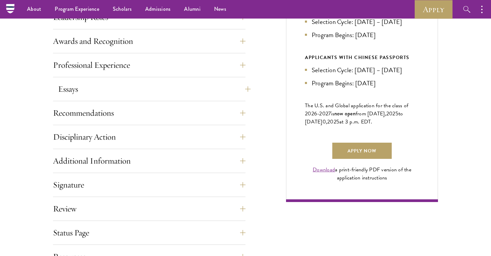
click at [242, 86] on button "Essays" at bounding box center [154, 89] width 192 height 16
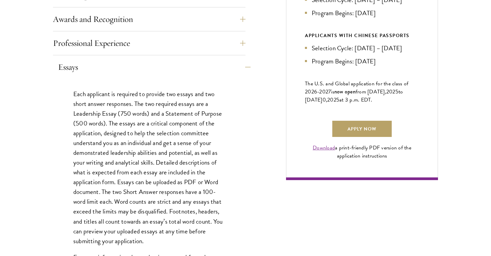
scroll to position [429, 0]
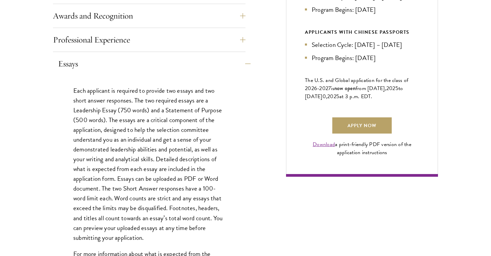
click at [241, 66] on button "Essays" at bounding box center [154, 64] width 192 height 16
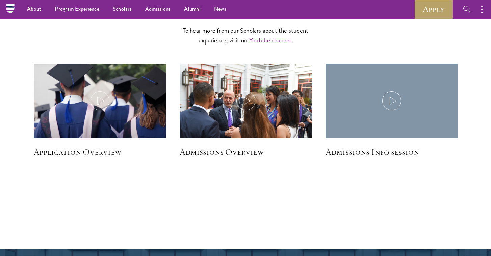
scroll to position [948, 0]
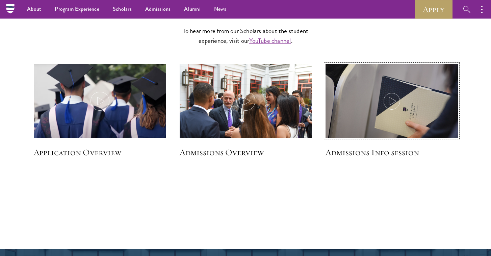
click at [391, 104] on icon at bounding box center [391, 101] width 19 height 19
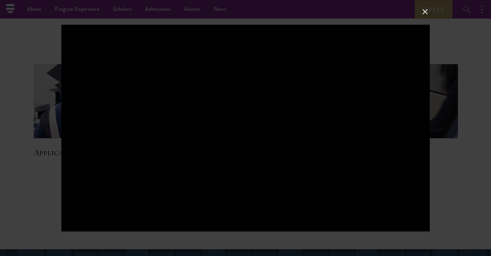
click at [450, 196] on div at bounding box center [245, 128] width 491 height 256
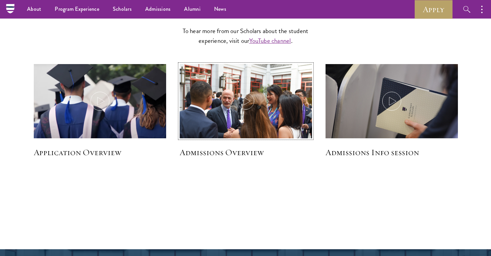
click at [250, 100] on icon at bounding box center [245, 101] width 19 height 19
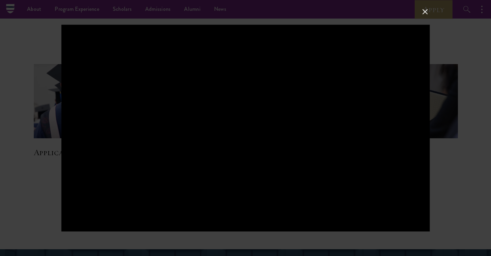
click at [16, 157] on div at bounding box center [245, 128] width 491 height 256
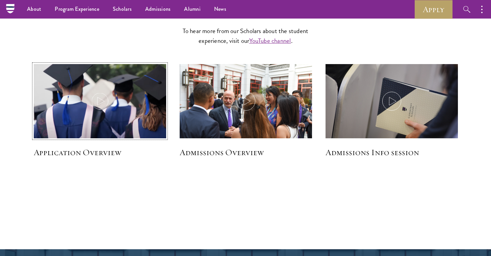
click at [104, 103] on icon at bounding box center [99, 101] width 19 height 19
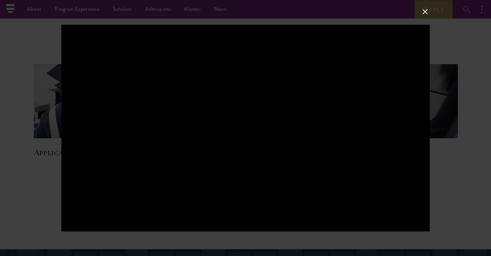
click at [453, 146] on div at bounding box center [245, 128] width 491 height 256
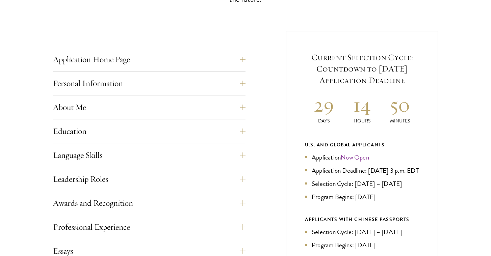
scroll to position [257, 0]
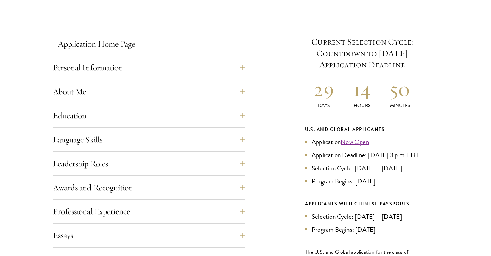
click at [120, 41] on button "Application Home Page" at bounding box center [154, 44] width 192 height 16
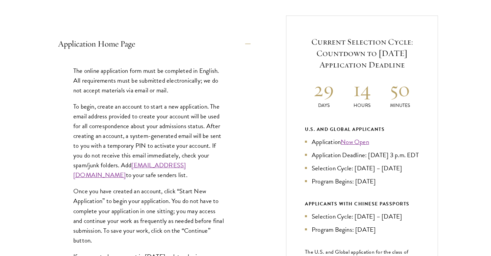
click at [120, 41] on button "Application Home Page" at bounding box center [154, 44] width 192 height 16
